Goal: Information Seeking & Learning: Learn about a topic

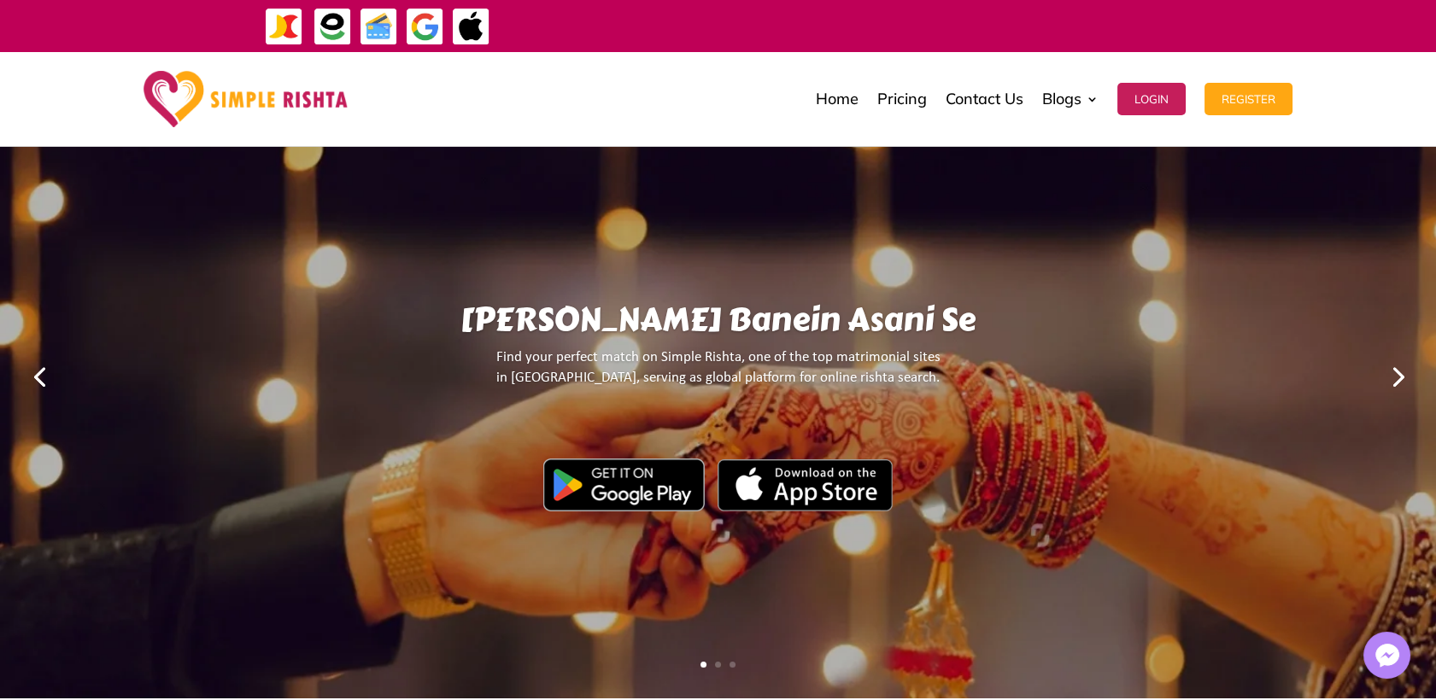
scroll to position [379, 0]
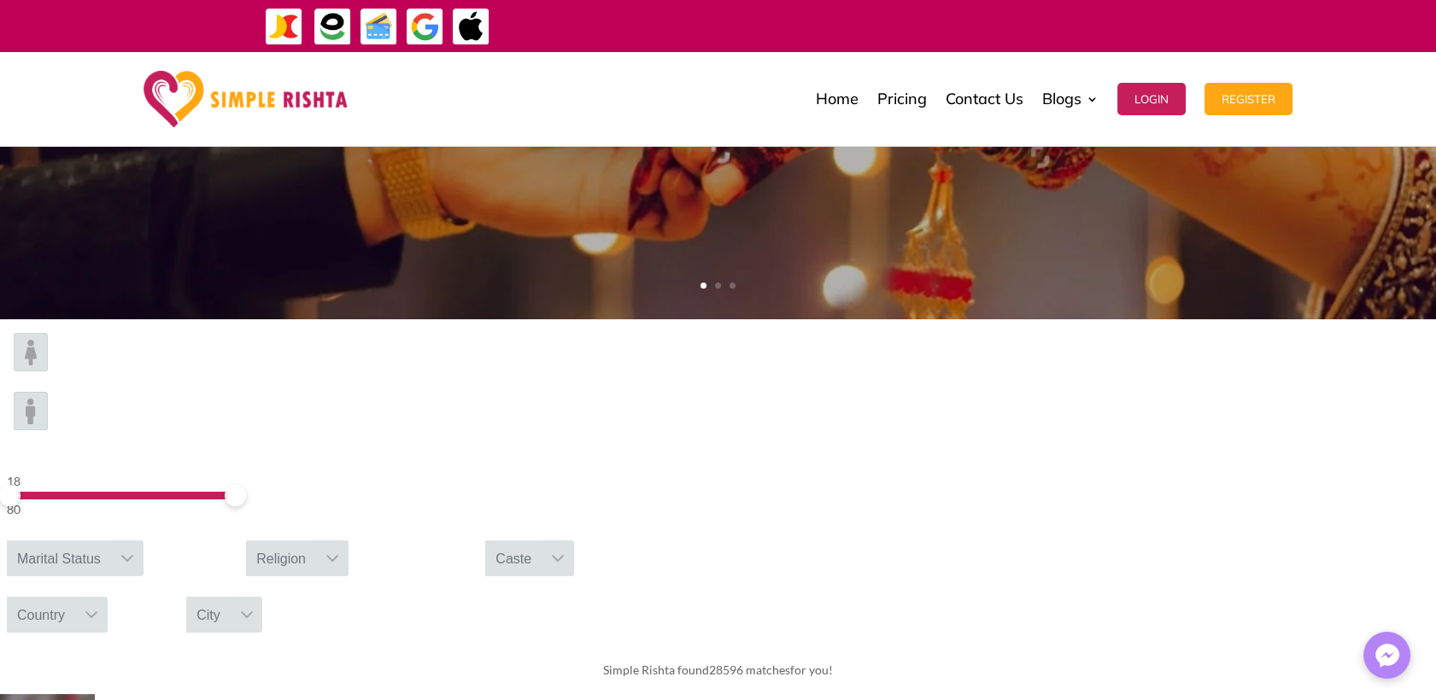
click at [97, 612] on icon at bounding box center [91, 615] width 12 height 7
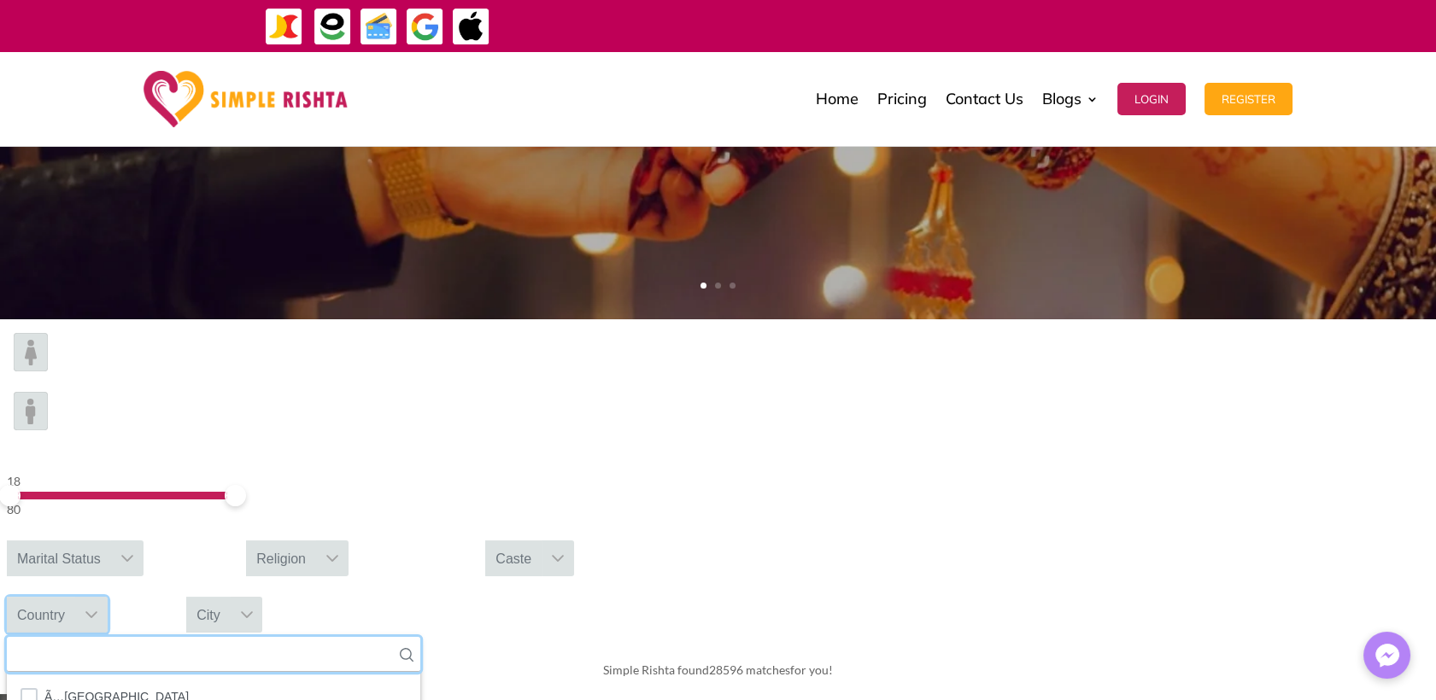
click at [420, 637] on input "text" at bounding box center [213, 654] width 413 height 35
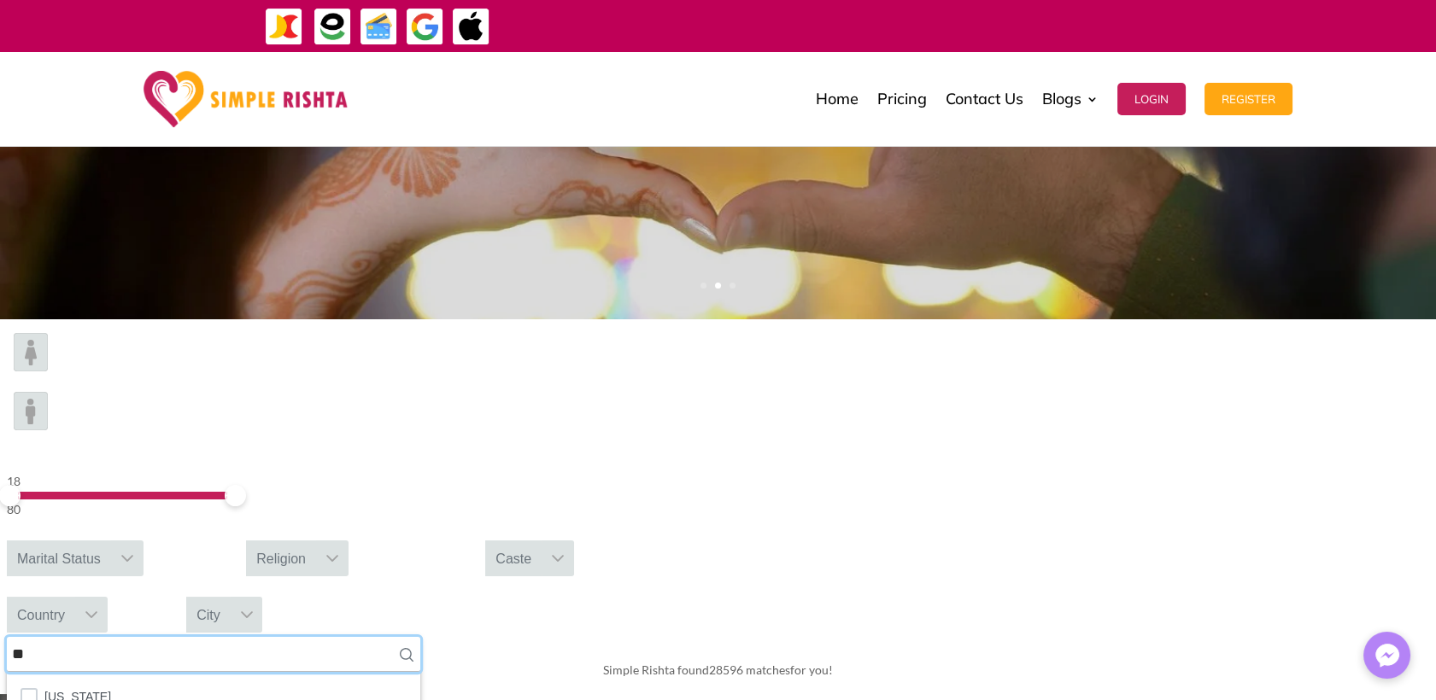
type input "*"
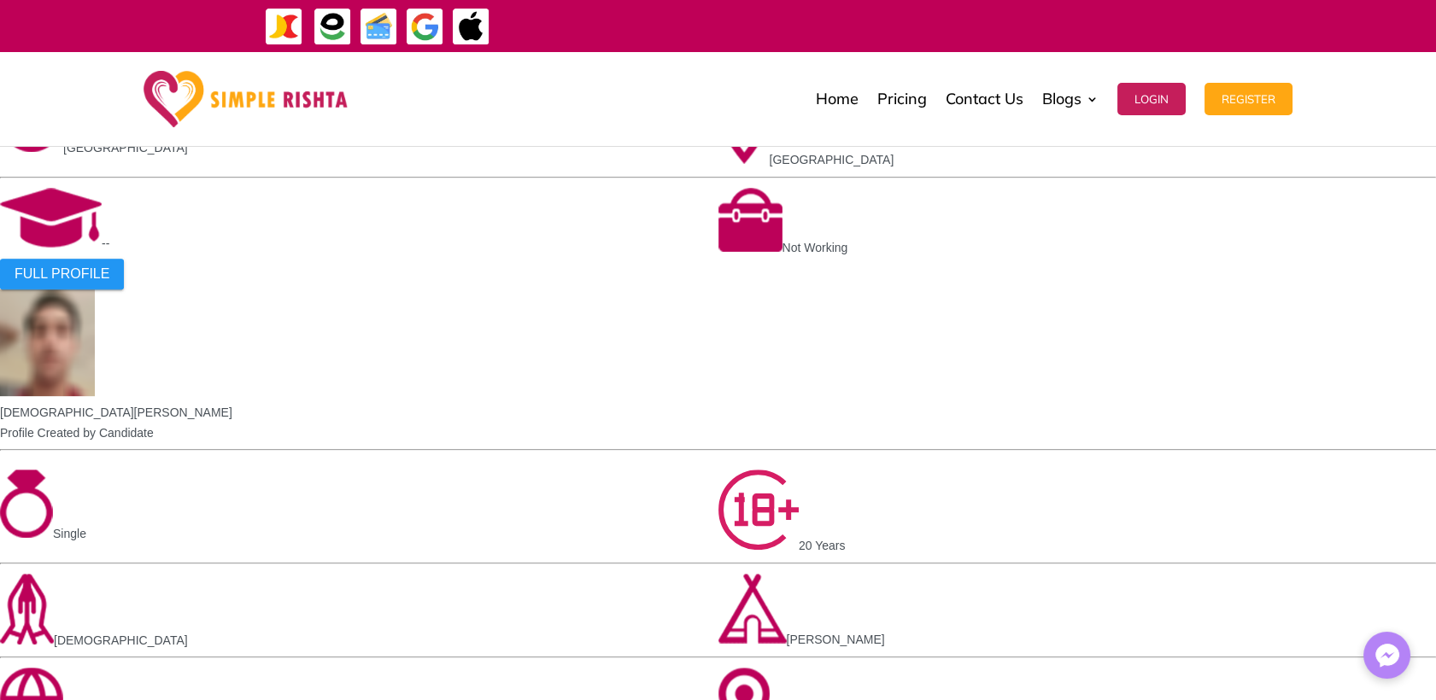
scroll to position [1708, 0]
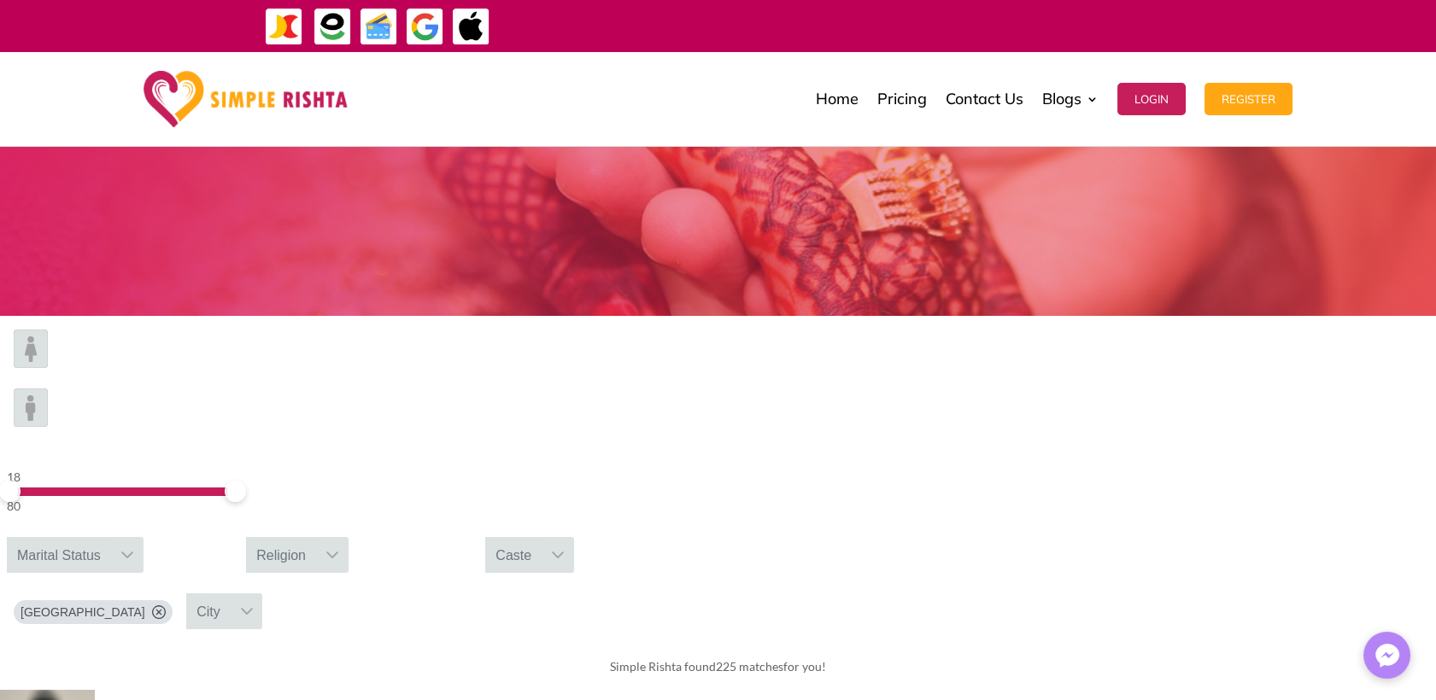
scroll to position [284, 0]
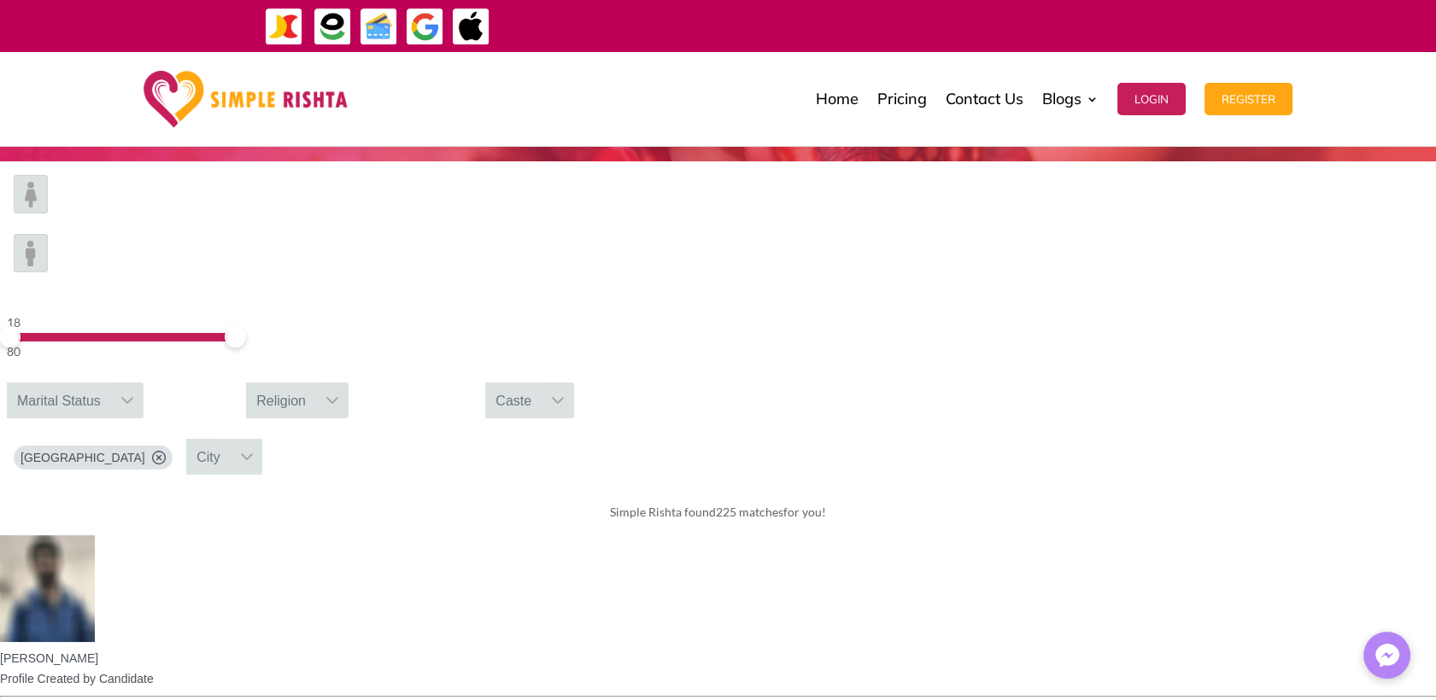
click at [166, 451] on icon at bounding box center [159, 458] width 14 height 14
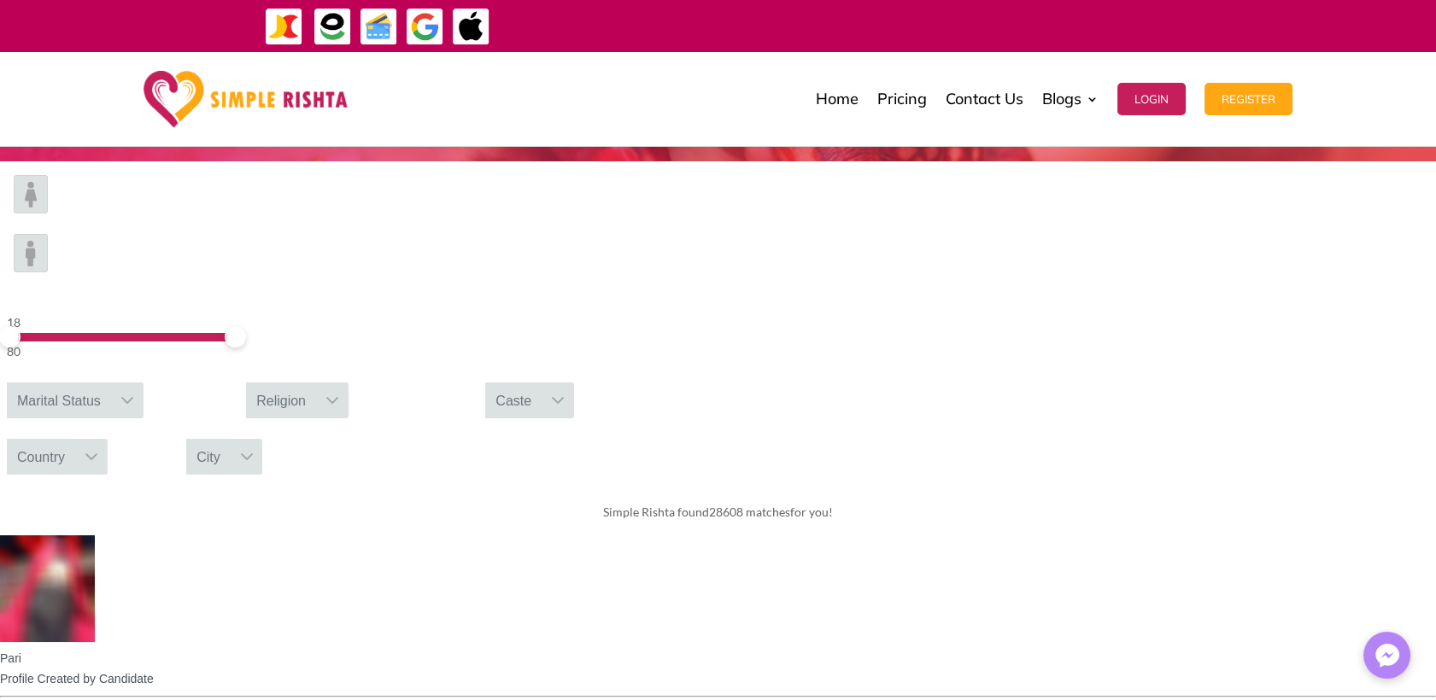
click at [108, 439] on div at bounding box center [91, 457] width 32 height 36
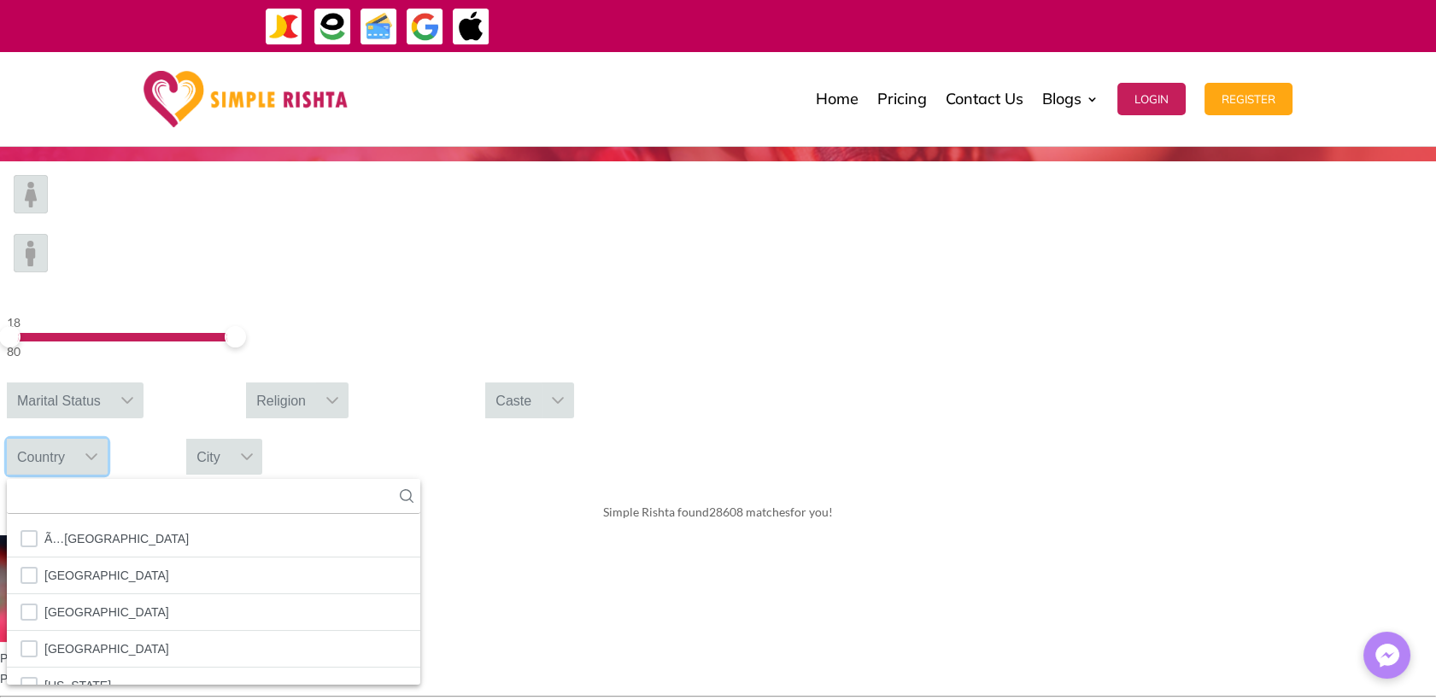
click at [1266, 489] on div "Simple Rishta found 28608 matches for you!" at bounding box center [718, 513] width 1436 height 48
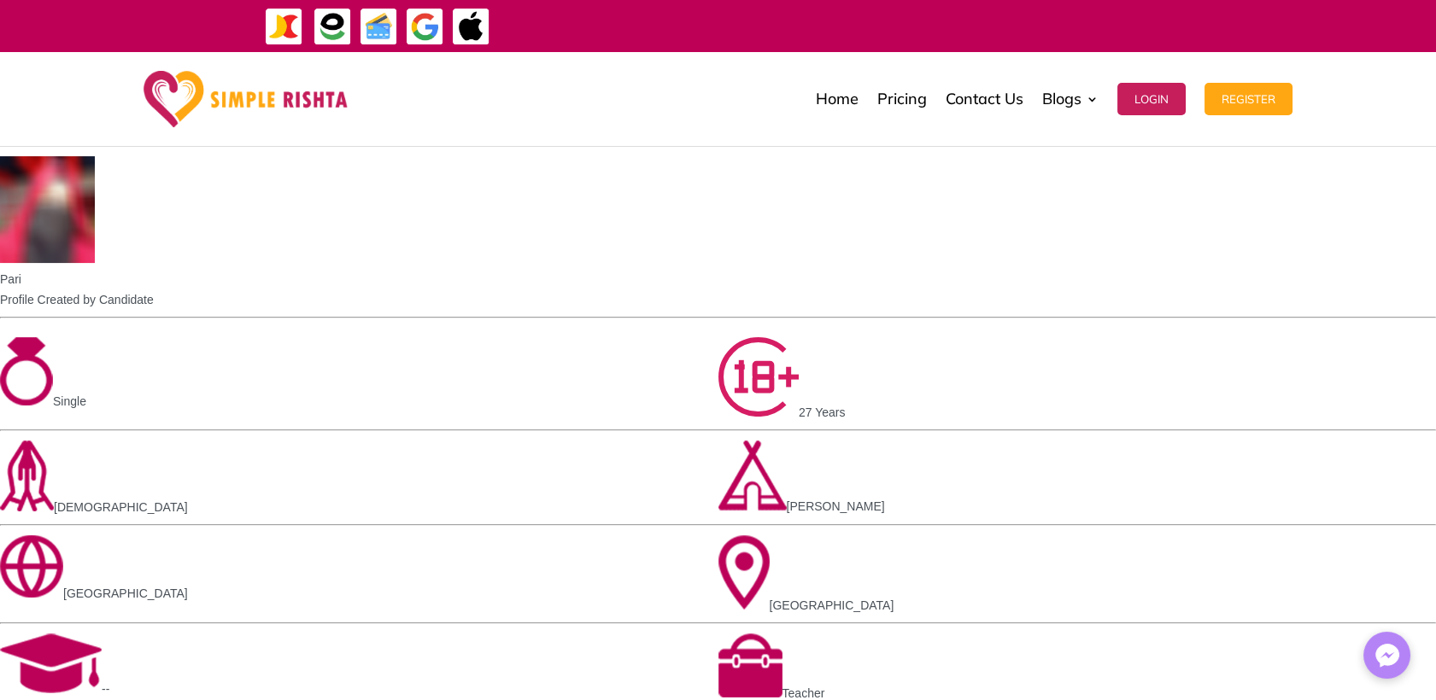
scroll to position [1234, 0]
